Goal: Task Accomplishment & Management: Manage account settings

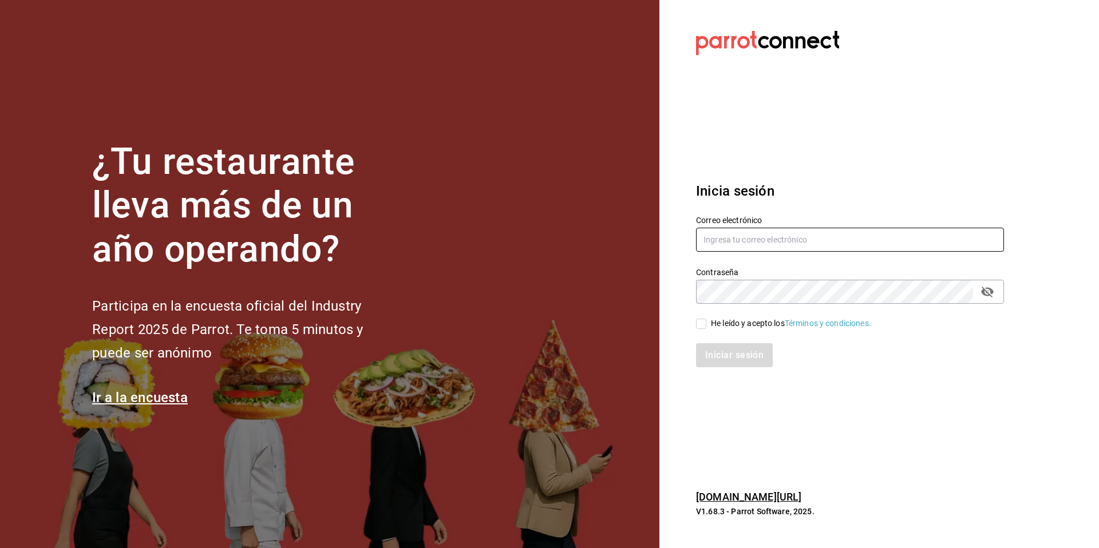
click at [798, 236] on input "text" at bounding box center [850, 240] width 308 height 24
type input "[EMAIL_ADDRESS][DOMAIN_NAME]"
click at [1002, 295] on div "Contraseña" at bounding box center [850, 292] width 308 height 24
click at [826, 237] on input "[EMAIL_ADDRESS][DOMAIN_NAME]" at bounding box center [850, 240] width 308 height 24
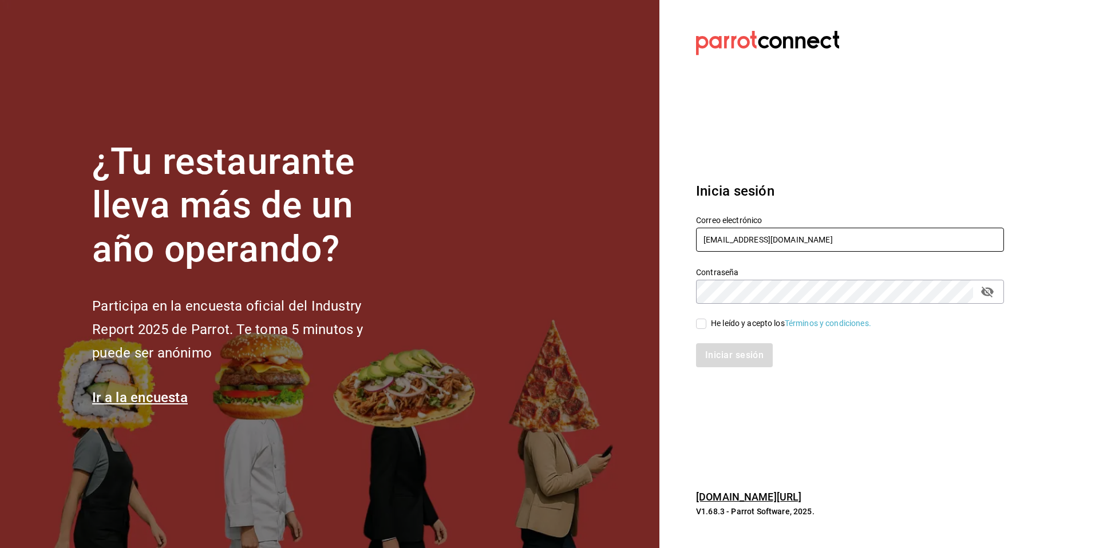
click at [826, 237] on input "[EMAIL_ADDRESS][DOMAIN_NAME]" at bounding box center [850, 240] width 308 height 24
click at [990, 287] on icon "passwordField" at bounding box center [987, 292] width 14 height 14
